Goal: Task Accomplishment & Management: Complete application form

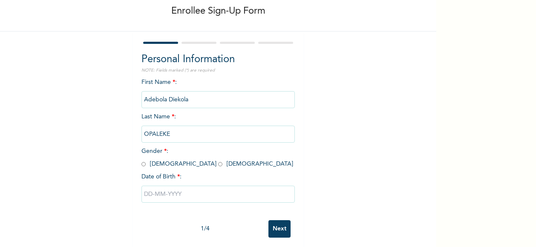
scroll to position [54, 0]
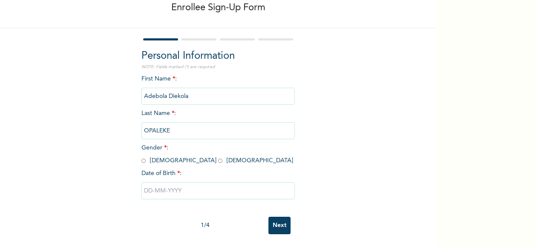
click at [141, 157] on input "radio" at bounding box center [143, 161] width 4 height 8
radio input "true"
click at [195, 184] on input "text" at bounding box center [217, 190] width 153 height 17
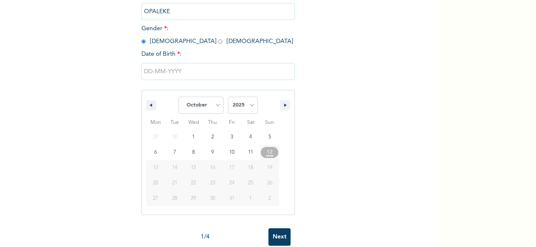
scroll to position [183, 0]
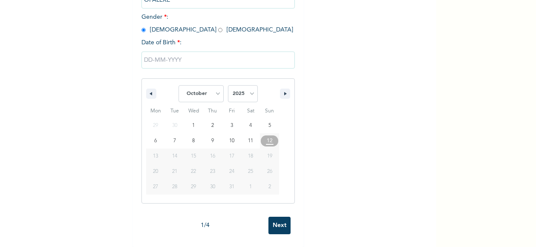
click at [172, 167] on span "21" at bounding box center [174, 171] width 5 height 15
click at [215, 91] on select "January February March April May June July August September October November De…" at bounding box center [200, 93] width 45 height 17
select select "2"
click at [178, 85] on select "January February March April May June July August September October November De…" at bounding box center [200, 93] width 45 height 17
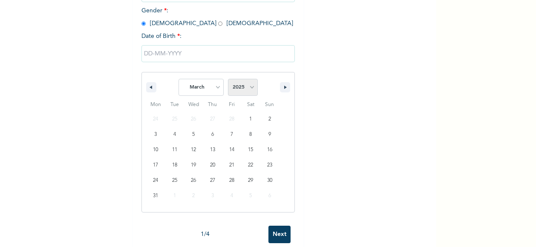
drag, startPoint x: 252, startPoint y: 90, endPoint x: 245, endPoint y: 88, distance: 7.1
click at [247, 88] on select "2025 2024 2023 2022 2021 2020 2019 2018 2017 2016 2015 2014 2013 2012 2011 2010…" at bounding box center [243, 87] width 30 height 17
select select "1970"
click at [228, 80] on select "2025 2024 2023 2022 2021 2020 2019 2018 2017 2016 2015 2014 2013 2012 2011 2010…" at bounding box center [243, 87] width 30 height 17
type input "[DATE]"
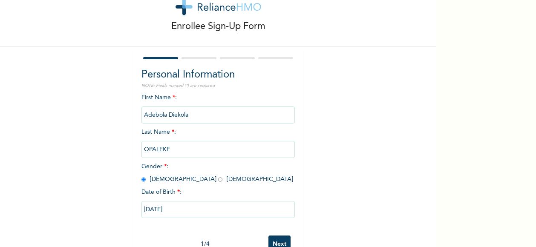
scroll to position [54, 0]
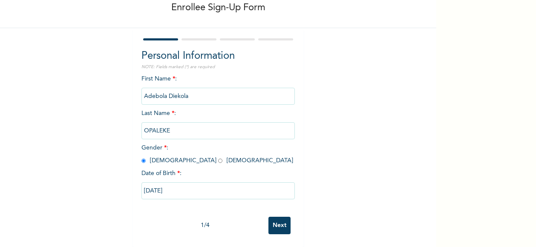
click at [279, 221] on input "Next" at bounding box center [279, 225] width 22 height 17
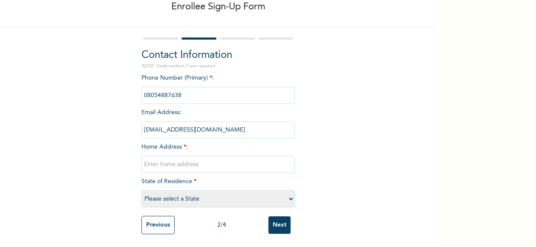
click at [285, 195] on select "Please select a State [PERSON_NAME] (FCT) [PERSON_NAME] Ibom [GEOGRAPHIC_DATA] …" at bounding box center [217, 198] width 153 height 17
select select "33"
click at [141, 190] on select "Please select a State [PERSON_NAME] (FCT) [PERSON_NAME] Ibom [GEOGRAPHIC_DATA] …" at bounding box center [217, 198] width 153 height 17
click at [209, 159] on input "text" at bounding box center [217, 164] width 153 height 17
click at [182, 158] on input "[STREET_ADDRESS]" at bounding box center [217, 164] width 153 height 17
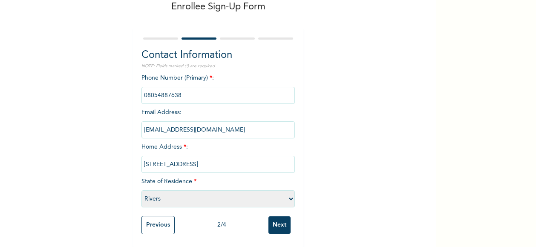
type input "[STREET_ADDRESS]"
click at [195, 88] on input "phone" at bounding box center [217, 95] width 153 height 17
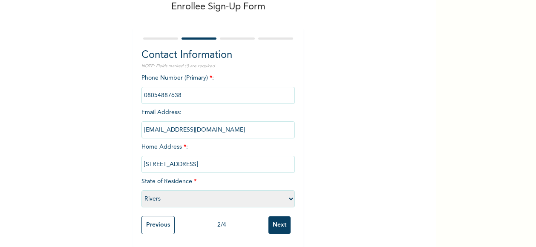
click at [195, 88] on input "phone" at bounding box center [217, 95] width 153 height 17
click at [195, 89] on input "phone" at bounding box center [217, 95] width 153 height 17
drag, startPoint x: 195, startPoint y: 89, endPoint x: 186, endPoint y: 92, distance: 9.4
click at [186, 92] on input "phone" at bounding box center [217, 95] width 153 height 17
click at [203, 90] on input "phone" at bounding box center [217, 95] width 153 height 17
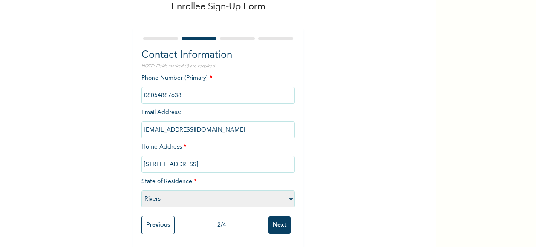
click at [196, 91] on input "phone" at bounding box center [217, 95] width 153 height 17
click at [281, 220] on input "Next" at bounding box center [279, 224] width 22 height 17
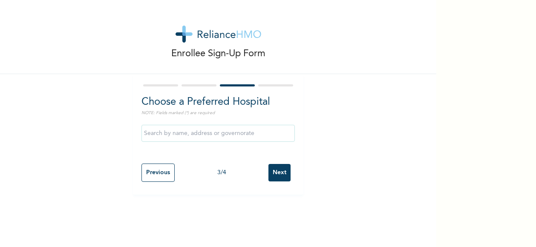
scroll to position [0, 0]
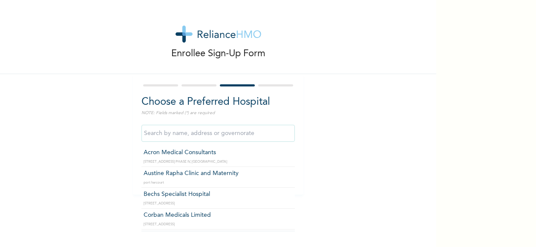
click at [279, 134] on input "text" at bounding box center [217, 133] width 153 height 17
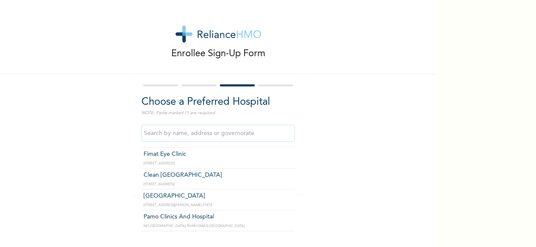
scroll to position [383, 0]
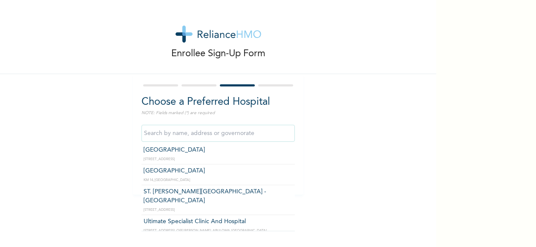
type input "ST. [PERSON_NAME][GEOGRAPHIC_DATA] -[GEOGRAPHIC_DATA]"
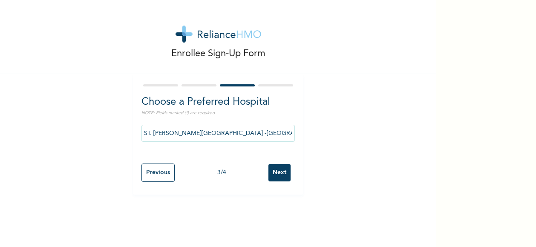
click at [277, 176] on input "Next" at bounding box center [279, 172] width 22 height 17
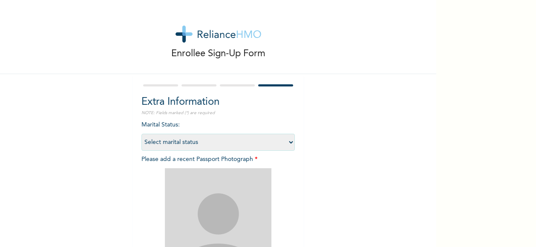
click at [287, 143] on select "Select marital status [DEMOGRAPHIC_DATA] Married [DEMOGRAPHIC_DATA] Widow/[DEMO…" at bounding box center [217, 142] width 153 height 17
select select "2"
click at [141, 134] on select "Select marital status [DEMOGRAPHIC_DATA] Married [DEMOGRAPHIC_DATA] Widow/[DEMO…" at bounding box center [217, 142] width 153 height 17
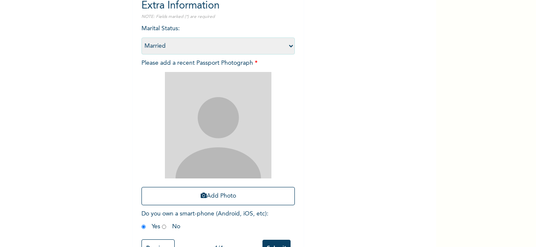
scroll to position [127, 0]
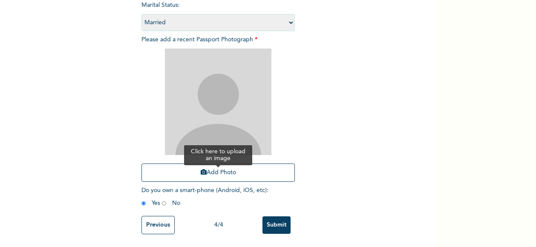
click at [238, 169] on button "Add Photo" at bounding box center [217, 173] width 153 height 18
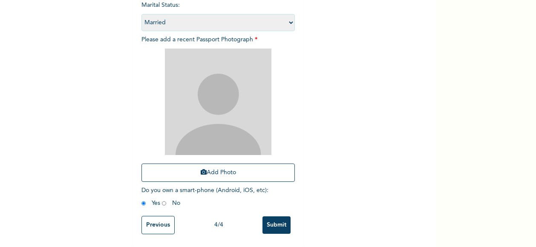
click at [224, 187] on span "Do you own a smart-phone (Android, iOS, etc) : Yes No" at bounding box center [204, 196] width 127 height 19
click at [275, 219] on input "Submit" at bounding box center [276, 224] width 28 height 17
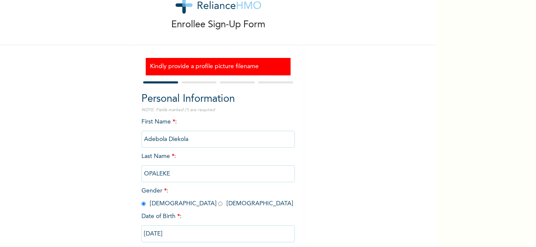
scroll to position [0, 0]
